Goal: Check status: Check status

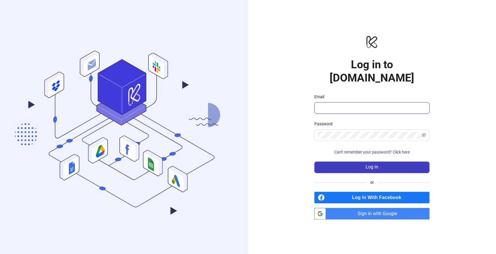
click at [343, 104] on input "Email" at bounding box center [371, 107] width 107 height 7
type input "**********"
click at [364, 129] on span at bounding box center [371, 135] width 115 height 12
click at [377, 150] on span "Can't remember your password? Click here" at bounding box center [371, 152] width 75 height 5
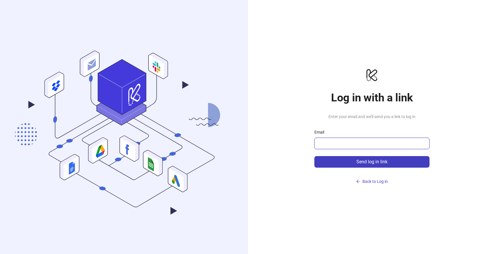
click at [377, 143] on input "Email" at bounding box center [371, 143] width 107 height 7
type input "**********"
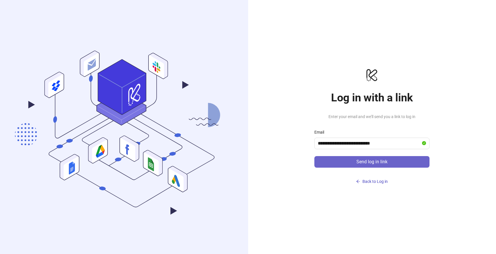
click at [377, 163] on span "Send log in link" at bounding box center [371, 161] width 31 height 5
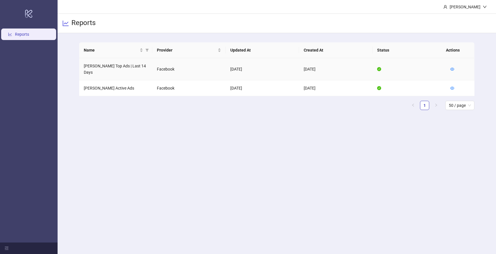
click at [142, 69] on td "[PERSON_NAME] Top Ads | Last 14 Days" at bounding box center [115, 69] width 73 height 22
click at [265, 66] on td "[DATE]" at bounding box center [262, 69] width 73 height 22
click at [451, 68] on icon "eye" at bounding box center [452, 69] width 4 height 3
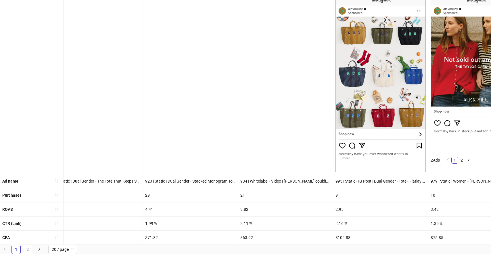
scroll to position [0, 9]
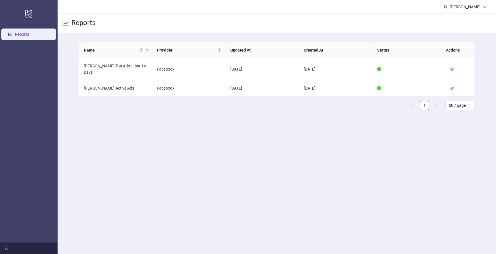
click at [172, 85] on td "Facebook" at bounding box center [188, 88] width 73 height 16
click at [117, 83] on td "[PERSON_NAME] Active Ads" at bounding box center [115, 88] width 73 height 16
click at [116, 83] on td "[PERSON_NAME] Active Ads" at bounding box center [115, 88] width 73 height 16
click at [124, 83] on td "[PERSON_NAME] Active Ads" at bounding box center [115, 88] width 73 height 16
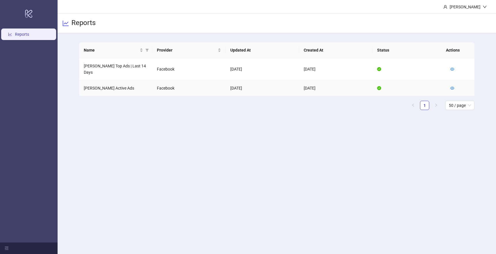
click at [124, 83] on td "[PERSON_NAME] Active Ads" at bounding box center [115, 88] width 73 height 16
click at [453, 86] on icon "eye" at bounding box center [452, 88] width 4 height 4
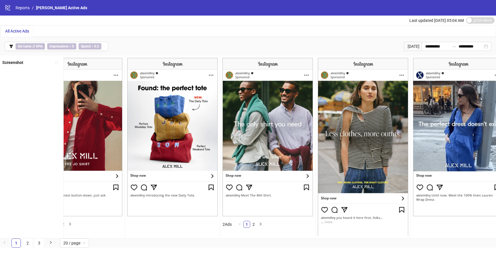
scroll to position [0, 1461]
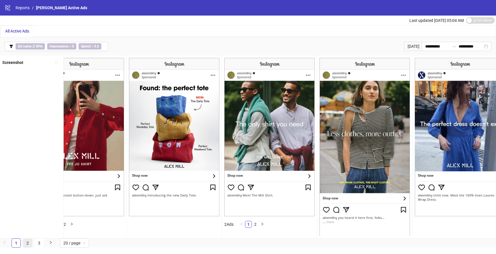
click at [27, 246] on link "2" at bounding box center [27, 242] width 9 height 9
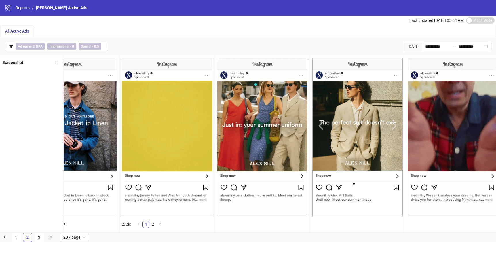
scroll to position [0, 1472]
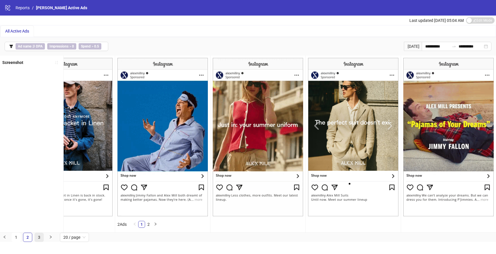
click at [40, 241] on link "3" at bounding box center [39, 237] width 9 height 9
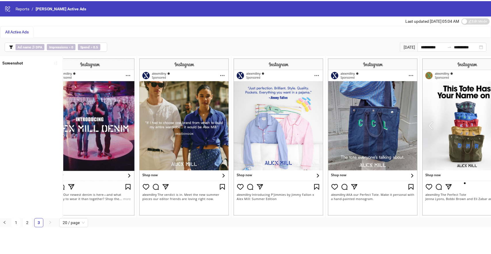
scroll to position [0, 329]
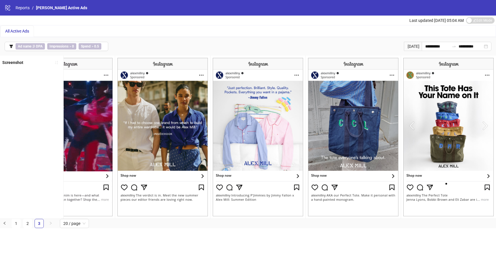
click at [22, 30] on span "All Active Ads" at bounding box center [17, 31] width 24 height 5
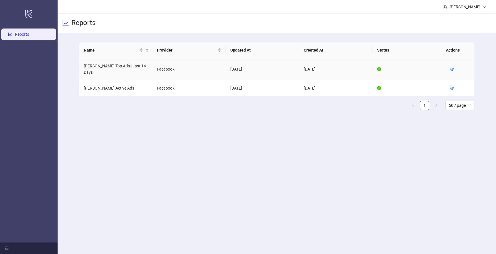
click at [139, 66] on td "[PERSON_NAME] Top Ads | Last 14 Days" at bounding box center [115, 69] width 73 height 22
click at [156, 67] on td "Facebook" at bounding box center [188, 69] width 73 height 22
click at [452, 67] on icon "eye" at bounding box center [452, 69] width 4 height 4
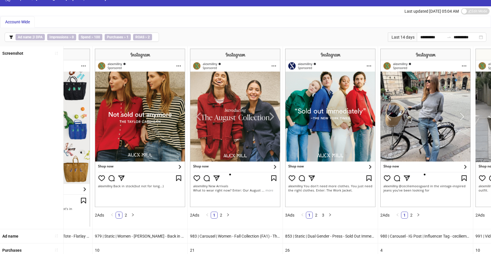
scroll to position [0, 352]
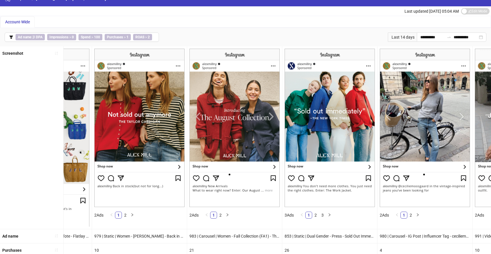
click at [347, 42] on div "**********" at bounding box center [245, 37] width 491 height 18
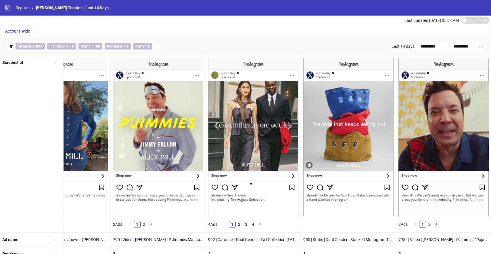
scroll to position [62, 0]
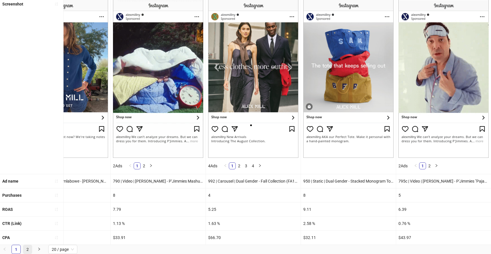
click at [28, 248] on link "2" at bounding box center [27, 249] width 9 height 9
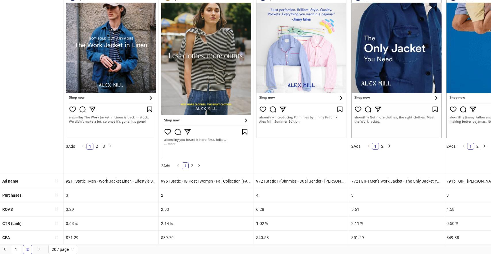
scroll to position [0, 0]
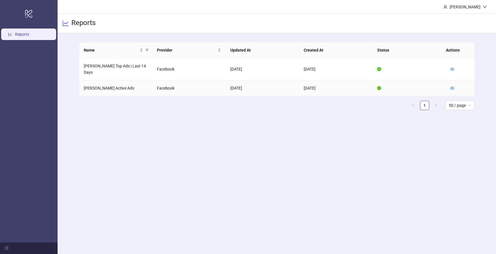
click at [116, 82] on td "[PERSON_NAME] Active Ads" at bounding box center [115, 88] width 73 height 16
click at [453, 87] on icon "eye" at bounding box center [452, 88] width 4 height 3
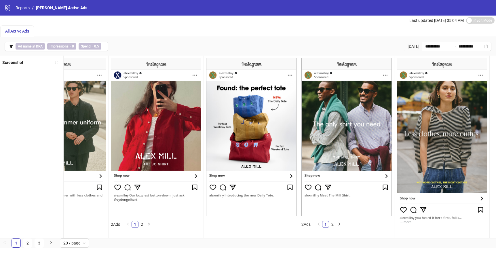
scroll to position [0, 1472]
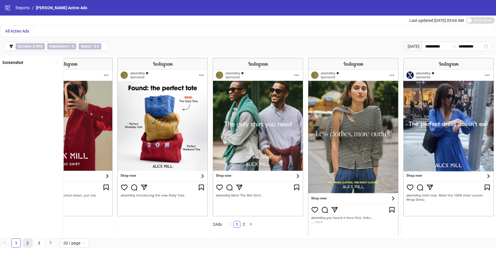
click at [28, 247] on link "2" at bounding box center [27, 242] width 9 height 9
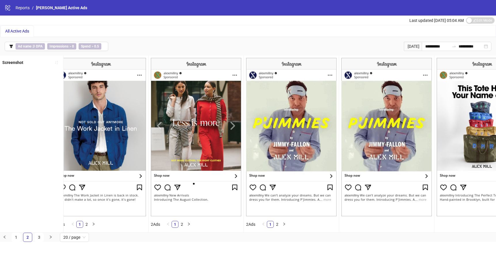
scroll to position [0, 0]
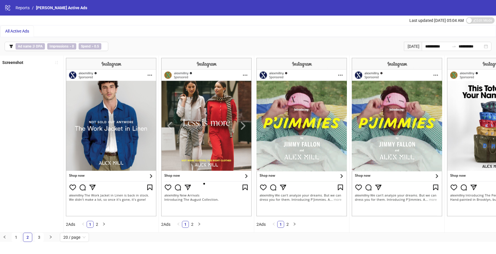
click at [275, 35] on div "All Active Ads" at bounding box center [247, 31] width 495 height 12
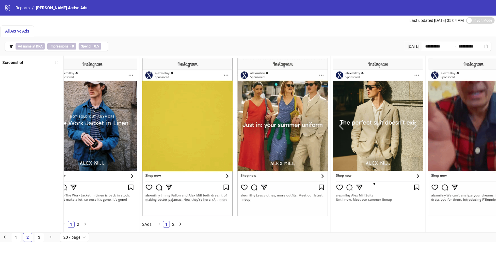
scroll to position [0, 1472]
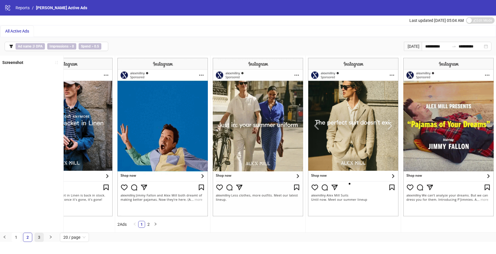
click at [39, 241] on link "3" at bounding box center [39, 237] width 9 height 9
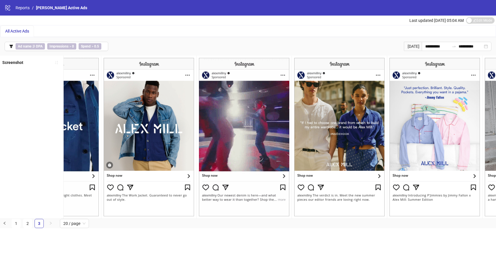
scroll to position [0, 162]
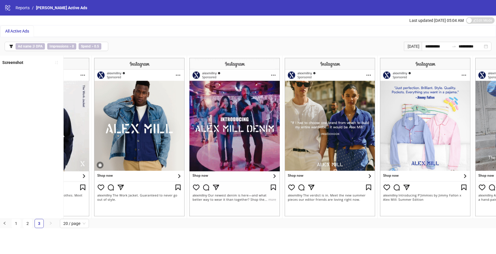
click at [320, 43] on div "**********" at bounding box center [248, 46] width 496 height 18
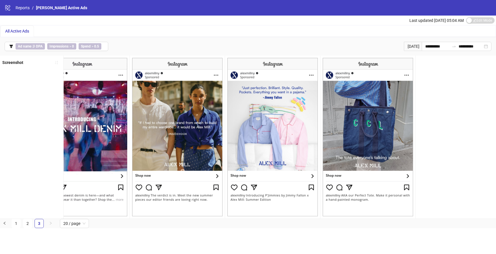
scroll to position [0, 329]
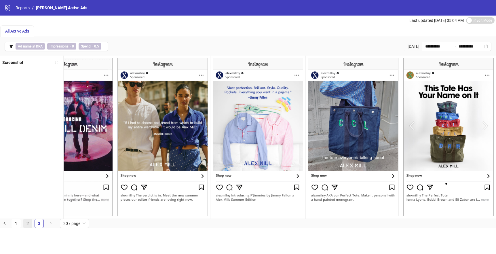
click at [27, 227] on link "2" at bounding box center [27, 223] width 9 height 9
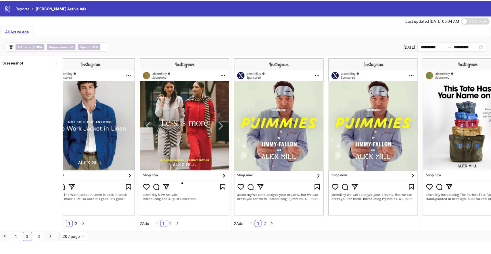
scroll to position [0, 0]
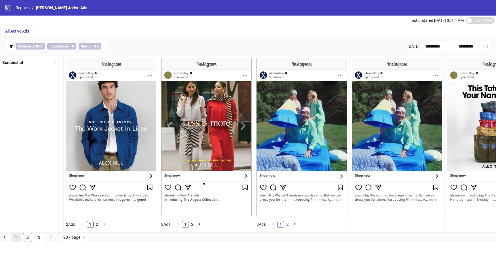
click at [18, 240] on link "1" at bounding box center [16, 237] width 9 height 9
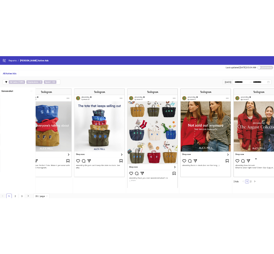
scroll to position [0, 121]
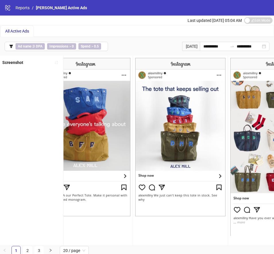
click at [18, 30] on span "All Active Ads" at bounding box center [17, 31] width 24 height 5
click at [16, 32] on span "All Active Ads" at bounding box center [17, 31] width 24 height 5
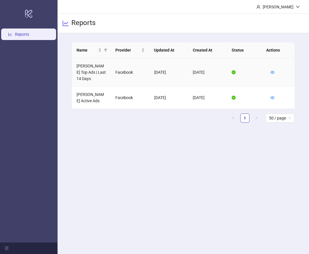
click at [92, 71] on td "[PERSON_NAME] Top Ads | Last 14 Days" at bounding box center [91, 72] width 39 height 28
click at [103, 72] on td "[PERSON_NAME] Top Ads | Last 14 Days" at bounding box center [91, 72] width 39 height 28
click at [272, 72] on icon "eye" at bounding box center [272, 72] width 4 height 4
